Goal: Information Seeking & Learning: Learn about a topic

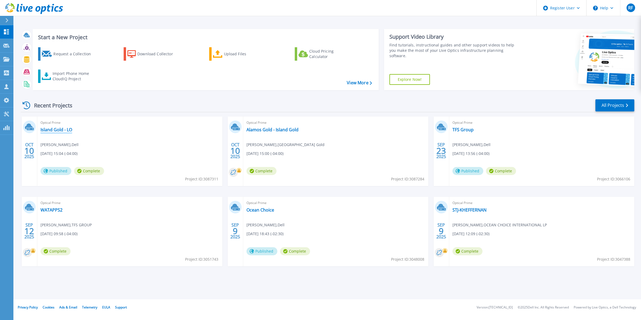
click at [62, 131] on link "Island Gold - LO" at bounding box center [56, 129] width 32 height 5
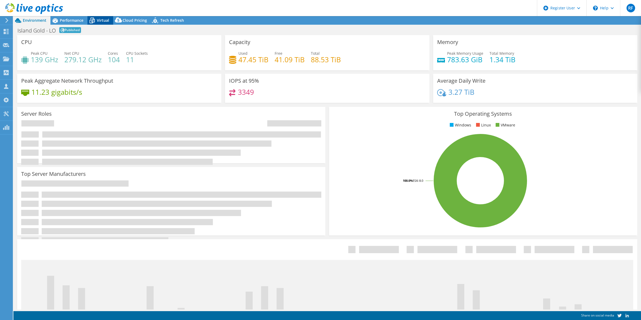
click at [105, 22] on span "Virtual" at bounding box center [103, 20] width 12 height 5
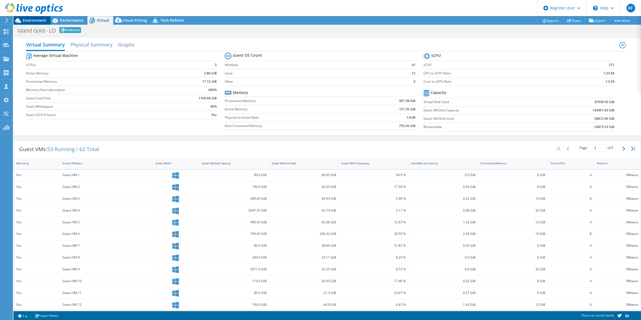
click at [32, 23] on div "Environment" at bounding box center [31, 20] width 37 height 9
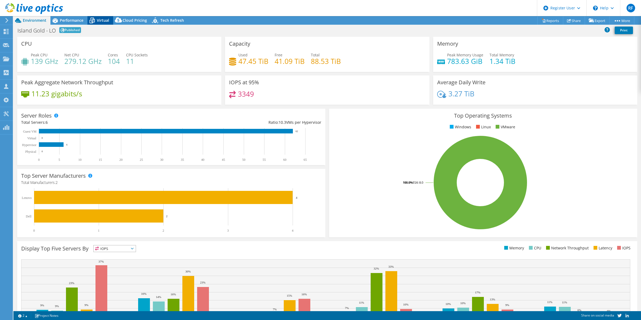
click at [98, 22] on span "Virtual" at bounding box center [103, 20] width 12 height 5
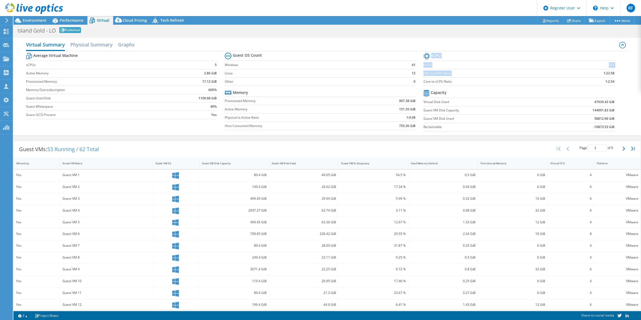
drag, startPoint x: 610, startPoint y: 72, endPoint x: 596, endPoint y: 74, distance: 14.0
click at [596, 74] on section "vCPU vCPU 271 CPU to vCPU Ratio 1:23.58 Core to vCPU Ratio 1:2.54 Capacity Virt…" at bounding box center [522, 92] width 199 height 82
click at [596, 74] on td "1:23.58" at bounding box center [589, 73] width 50 height 8
drag, startPoint x: 609, startPoint y: 73, endPoint x: 598, endPoint y: 72, distance: 11.3
click at [598, 72] on section "vCPU vCPU 271 CPU to vCPU Ratio 1:23.58 Core to vCPU Ratio 1:2.54 Capacity Virt…" at bounding box center [522, 92] width 199 height 82
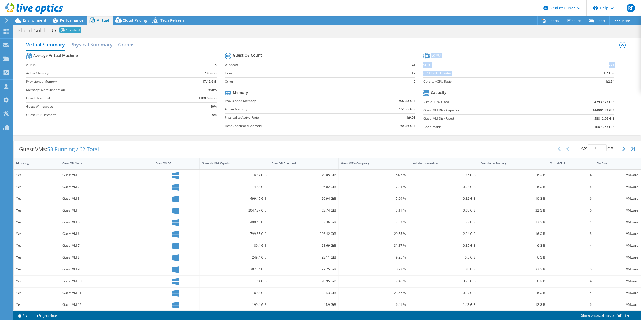
click at [603, 72] on b "1:23.58" at bounding box center [608, 72] width 11 height 5
drag, startPoint x: 610, startPoint y: 81, endPoint x: 595, endPoint y: 82, distance: 15.8
click at [595, 82] on section "vCPU vCPU 271 CPU to vCPU Ratio 1:23.58 Core to vCPU Ratio 1:2.54 Capacity Virt…" at bounding box center [522, 92] width 199 height 82
click at [553, 166] on div "Virtual CPU" at bounding box center [568, 163] width 40 height 8
click at [553, 165] on div "Virtual CPU" at bounding box center [567, 162] width 35 height 3
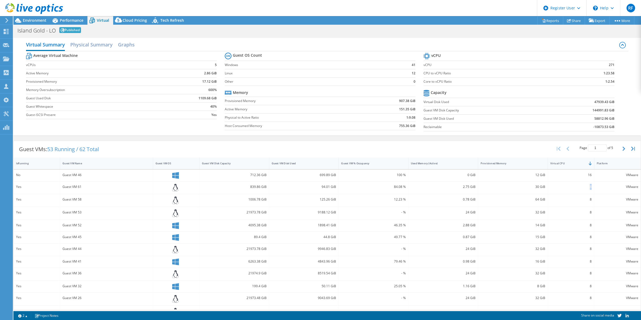
drag, startPoint x: 588, startPoint y: 191, endPoint x: 583, endPoint y: 188, distance: 5.3
click at [583, 188] on div "8" at bounding box center [571, 187] width 46 height 13
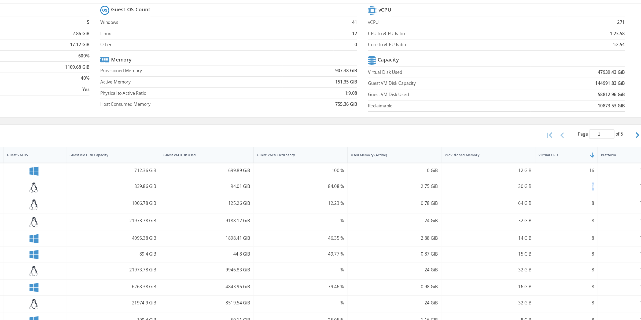
scroll to position [13, 0]
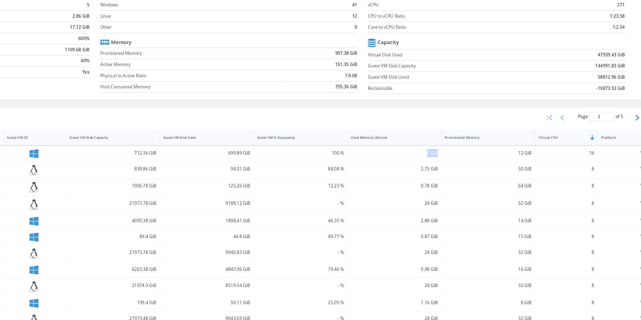
drag, startPoint x: 472, startPoint y: 163, endPoint x: 457, endPoint y: 161, distance: 15.1
click at [457, 161] on div "0 GiB" at bounding box center [443, 163] width 70 height 12
drag, startPoint x: 587, startPoint y: 175, endPoint x: 581, endPoint y: 174, distance: 6.8
click at [581, 174] on div "8" at bounding box center [571, 174] width 46 height 13
drag, startPoint x: 528, startPoint y: 177, endPoint x: 542, endPoint y: 175, distance: 14.3
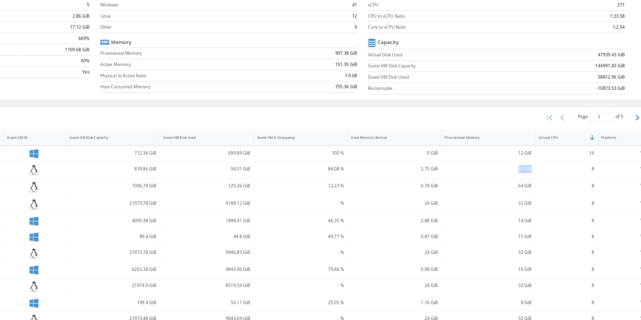
click at [542, 175] on div "30 GiB" at bounding box center [513, 174] width 70 height 13
drag, startPoint x: 456, startPoint y: 174, endPoint x: 479, endPoint y: 173, distance: 22.5
click at [479, 173] on div "Yes Guest VM 61 839.86 GiB 94.01 GiB 84.08 % 2.75 GiB 30 GiB 8 VMware" at bounding box center [327, 174] width 627 height 13
drag, startPoint x: 318, startPoint y: 173, endPoint x: 338, endPoint y: 177, distance: 20.1
click at [338, 177] on div "Yes Guest VM 61 839.86 GiB 94.01 GiB 84.08 % 2.75 GiB 30 GiB 8 VMware" at bounding box center [327, 174] width 627 height 13
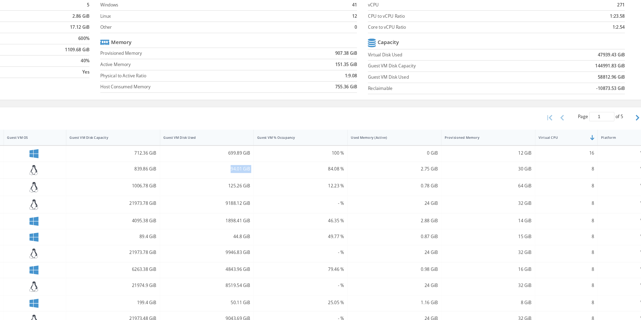
scroll to position [15, 0]
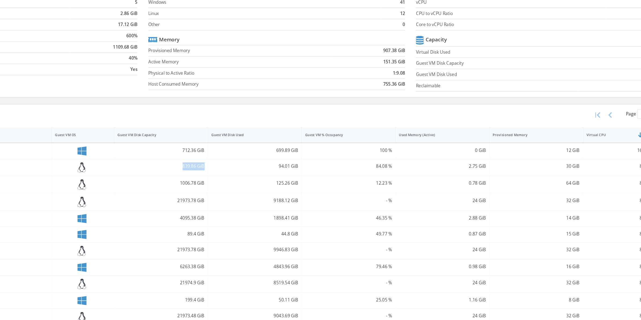
drag, startPoint x: 244, startPoint y: 174, endPoint x: 266, endPoint y: 173, distance: 22.0
click at [266, 173] on div "Yes Guest VM 61 839.86 GiB 94.01 GiB 84.08 % 2.75 GiB 30 GiB 8 VMware" at bounding box center [327, 172] width 627 height 13
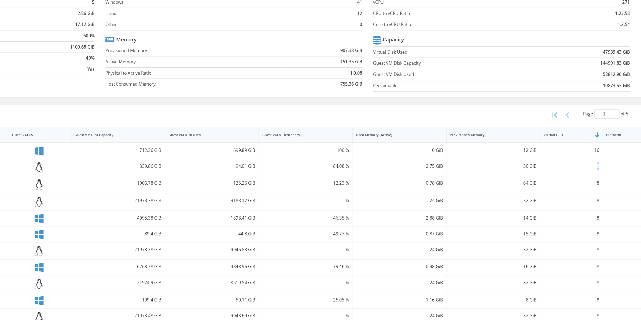
click at [588, 172] on div "8" at bounding box center [571, 172] width 46 height 13
click at [526, 176] on div "30 GiB" at bounding box center [513, 172] width 70 height 13
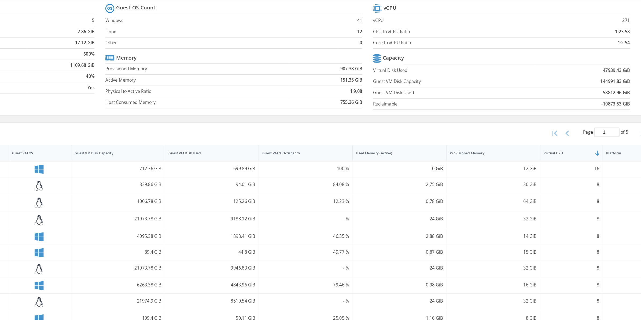
scroll to position [0, 0]
click at [608, 82] on b "1:2.54" at bounding box center [609, 81] width 9 height 5
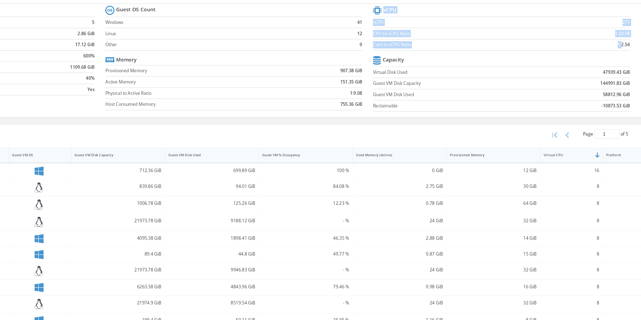
drag, startPoint x: 610, startPoint y: 82, endPoint x: 603, endPoint y: 82, distance: 7.0
click at [603, 82] on section "vCPU vCPU 271 CPU to vCPU Ratio 1:23.58 Core to vCPU Ratio 1:2.54 Capacity Virt…" at bounding box center [522, 92] width 199 height 82
click at [610, 81] on section "vCPU vCPU 271 CPU to vCPU Ratio 1:23.58 Core to vCPU Ratio 1:2.54 Capacity Virt…" at bounding box center [522, 92] width 199 height 82
drag, startPoint x: 610, startPoint y: 81, endPoint x: 596, endPoint y: 81, distance: 13.9
click at [596, 81] on section "vCPU vCPU 271 CPU to vCPU Ratio 1:23.58 Core to vCPU Ratio 1:2.54 Capacity Virt…" at bounding box center [522, 92] width 199 height 82
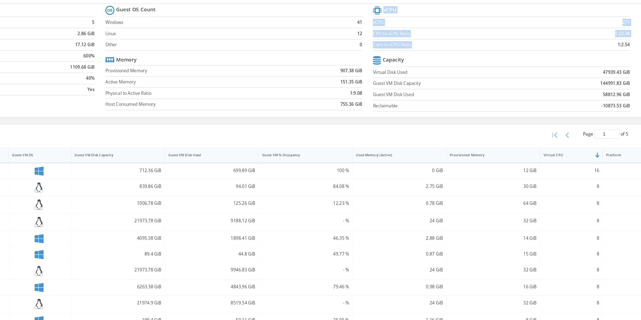
click at [609, 83] on section "vCPU vCPU 271 CPU to vCPU Ratio 1:23.58 Core to vCPU Ratio 1:2.54 Capacity Virt…" at bounding box center [522, 92] width 199 height 82
click at [612, 83] on section "vCPU vCPU 271 CPU to vCPU Ratio 1:23.58 Core to vCPU Ratio 1:2.54 Capacity Virt…" at bounding box center [522, 92] width 199 height 82
drag, startPoint x: 609, startPoint y: 81, endPoint x: 600, endPoint y: 80, distance: 8.9
click at [605, 80] on b "1:2.54" at bounding box center [609, 81] width 9 height 5
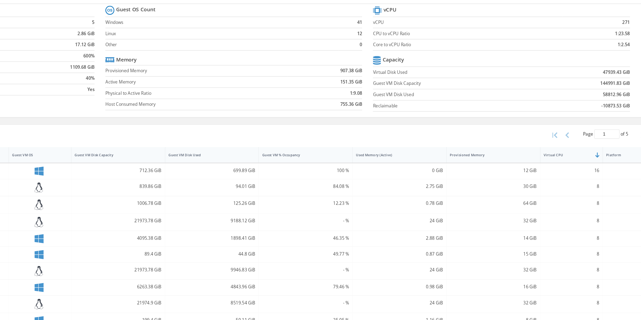
click at [602, 78] on td "1:2.54" at bounding box center [589, 81] width 50 height 8
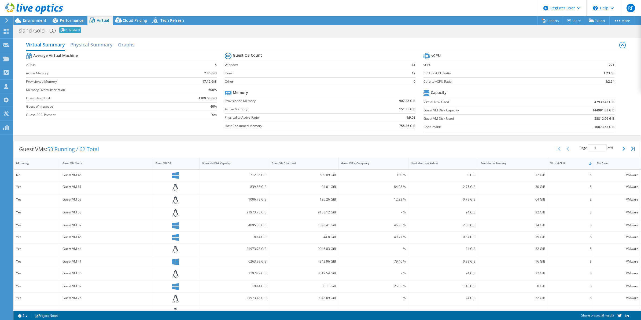
click at [27, 16] on div at bounding box center [31, 9] width 63 height 18
click at [31, 20] on span "Environment" at bounding box center [35, 20] width 24 height 5
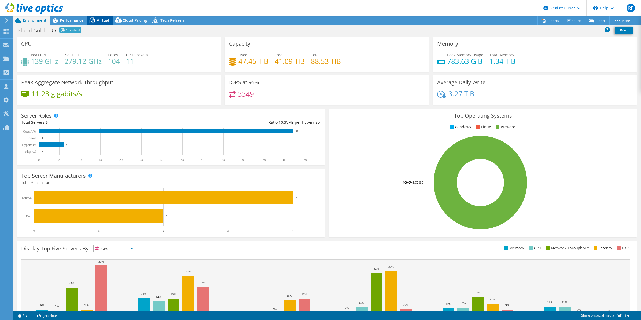
click at [104, 24] on div "Virtual" at bounding box center [100, 20] width 26 height 9
